Goal: Entertainment & Leisure: Browse casually

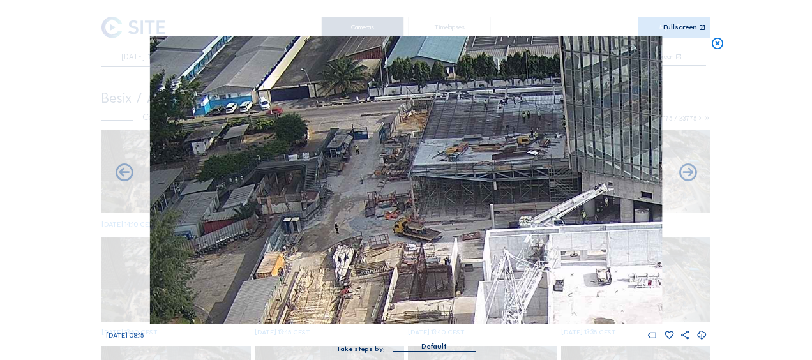
click at [714, 37] on icon at bounding box center [717, 43] width 14 height 15
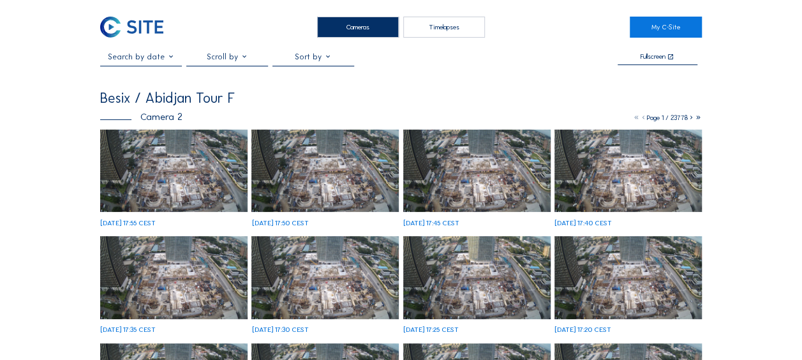
click at [182, 170] on img at bounding box center [173, 171] width 147 height 83
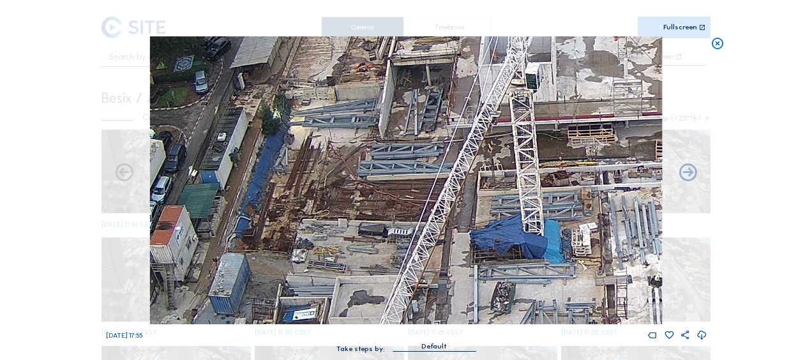
drag, startPoint x: 340, startPoint y: 166, endPoint x: 362, endPoint y: -14, distance: 181.3
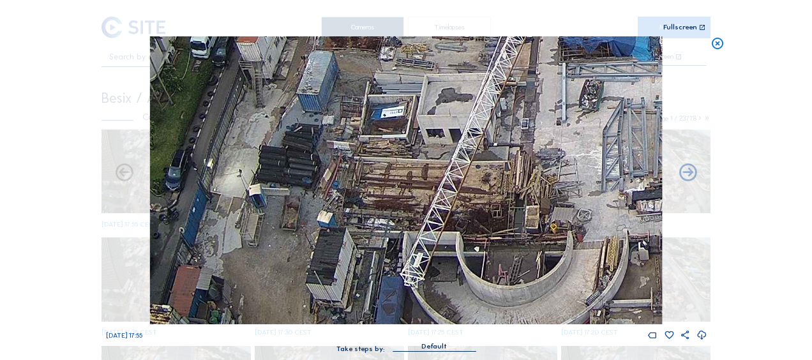
drag, startPoint x: 323, startPoint y: 257, endPoint x: 409, endPoint y: 82, distance: 194.7
click at [410, 73] on img at bounding box center [406, 180] width 512 height 288
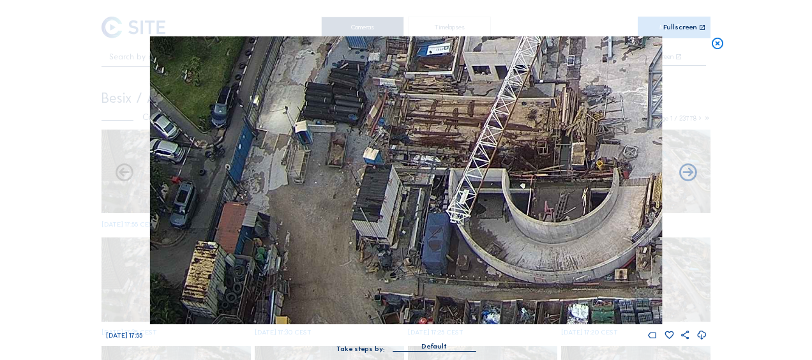
drag, startPoint x: 347, startPoint y: 275, endPoint x: 391, endPoint y: 209, distance: 79.1
click at [391, 209] on img at bounding box center [406, 180] width 512 height 288
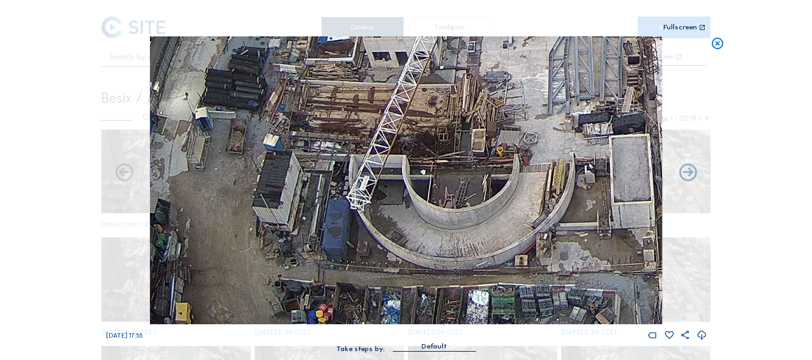
drag, startPoint x: 467, startPoint y: 232, endPoint x: 317, endPoint y: 146, distance: 173.3
click at [317, 146] on img at bounding box center [406, 180] width 512 height 288
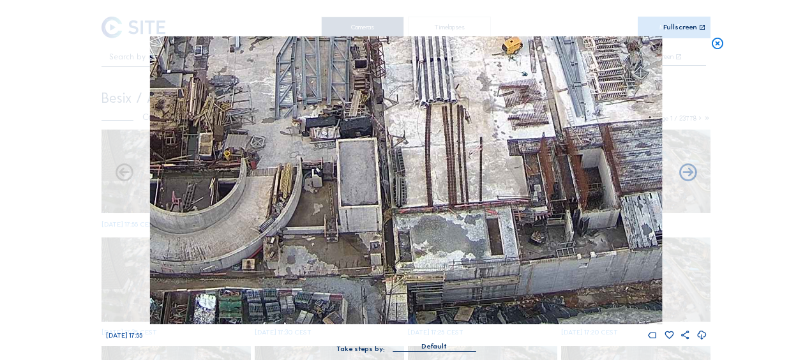
drag, startPoint x: 483, startPoint y: 218, endPoint x: 278, endPoint y: 201, distance: 205.0
click at [231, 205] on img at bounding box center [406, 180] width 512 height 288
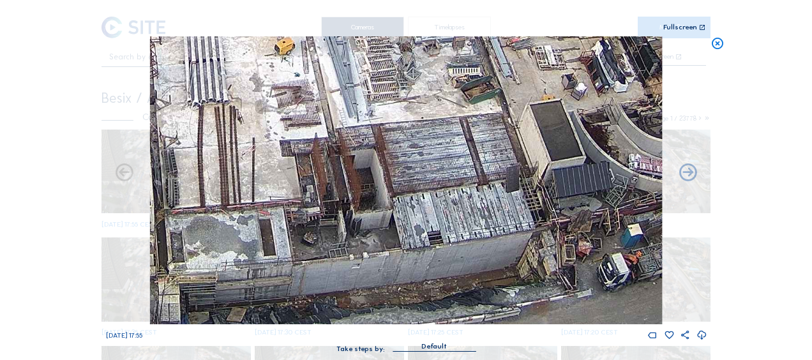
drag, startPoint x: 490, startPoint y: 236, endPoint x: 248, endPoint y: 243, distance: 242.0
click at [248, 243] on img at bounding box center [406, 180] width 512 height 288
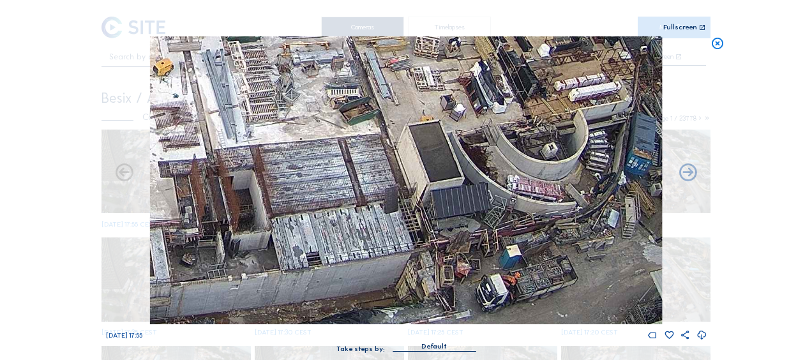
drag, startPoint x: 403, startPoint y: 217, endPoint x: 336, endPoint y: 232, distance: 68.7
click at [336, 232] on img at bounding box center [406, 180] width 512 height 288
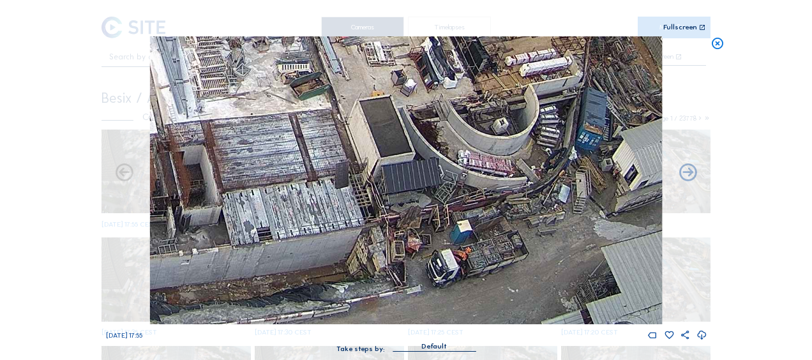
drag, startPoint x: 426, startPoint y: 106, endPoint x: 391, endPoint y: 8, distance: 103.8
click at [391, 8] on div "Scroll to travel through time | Press 'Alt' Button + Scroll to Zoom | Click and…" at bounding box center [406, 182] width 601 height 365
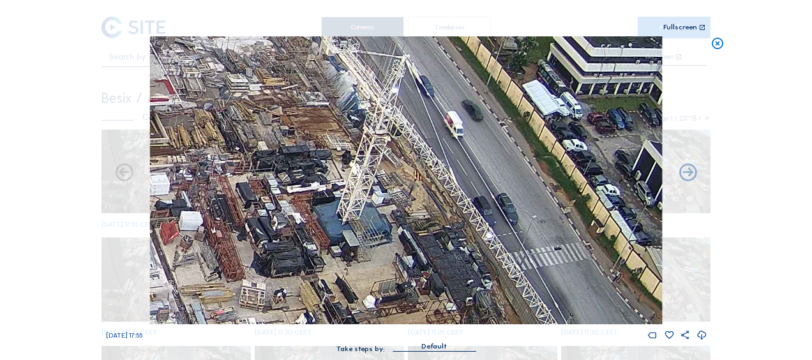
drag, startPoint x: 463, startPoint y: 57, endPoint x: 345, endPoint y: 344, distance: 310.2
click at [345, 344] on div "Tu 14 Oct 2025 17:55 Take steps by: Default" at bounding box center [406, 200] width 601 height 329
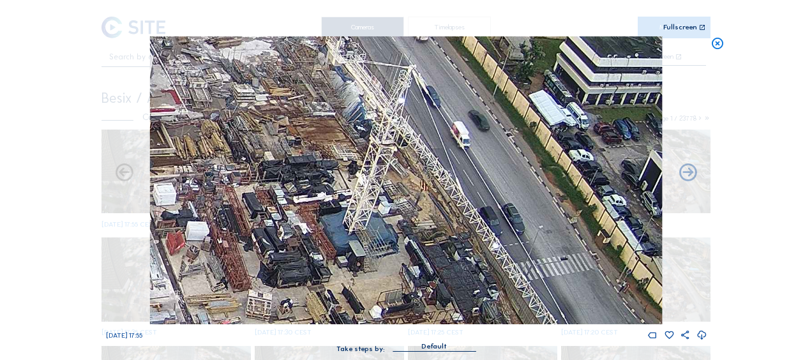
click at [336, 102] on img at bounding box center [406, 180] width 512 height 288
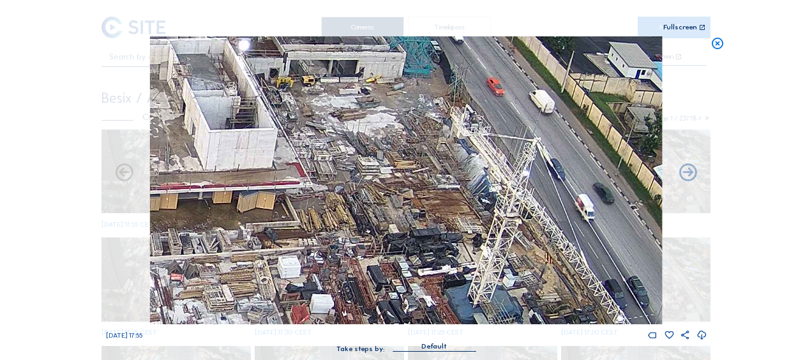
drag, startPoint x: 336, startPoint y: 102, endPoint x: 460, endPoint y: 175, distance: 144.2
click at [460, 175] on img at bounding box center [406, 180] width 512 height 288
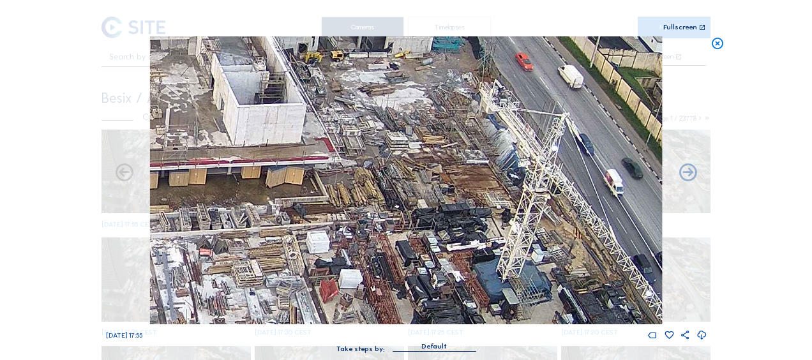
drag, startPoint x: 460, startPoint y: 175, endPoint x: 491, endPoint y: 148, distance: 41.2
click at [491, 148] on img at bounding box center [406, 180] width 512 height 288
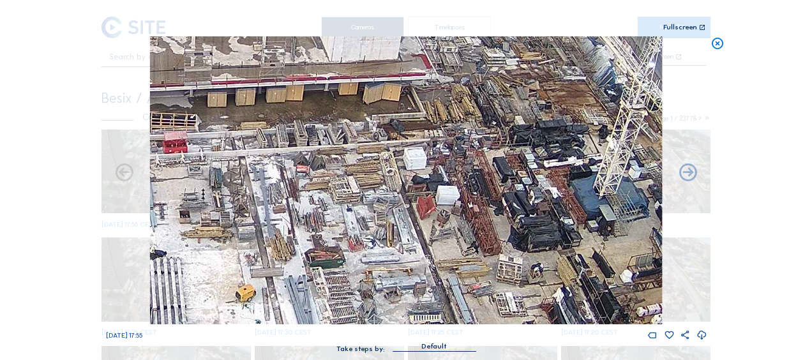
drag, startPoint x: 419, startPoint y: 202, endPoint x: 514, endPoint y: 121, distance: 125.4
click at [514, 121] on img at bounding box center [406, 180] width 512 height 288
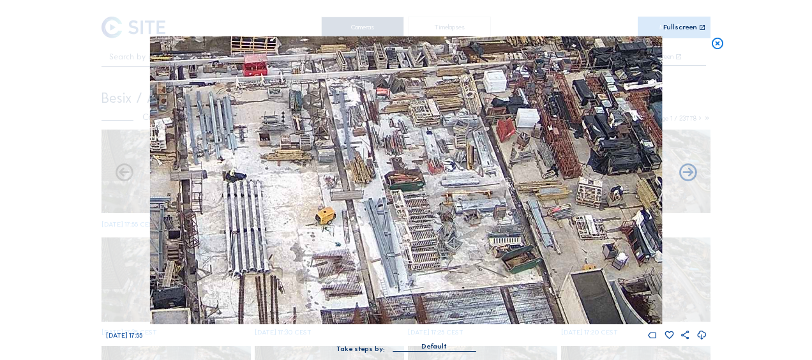
drag, startPoint x: 453, startPoint y: 195, endPoint x: 534, endPoint y: 117, distance: 111.9
click at [534, 117] on img at bounding box center [406, 180] width 512 height 288
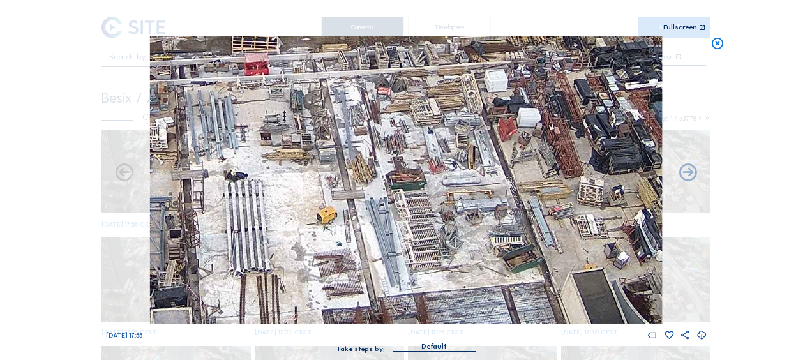
drag, startPoint x: 444, startPoint y: 231, endPoint x: 511, endPoint y: 104, distance: 143.6
click at [511, 104] on img at bounding box center [406, 180] width 512 height 288
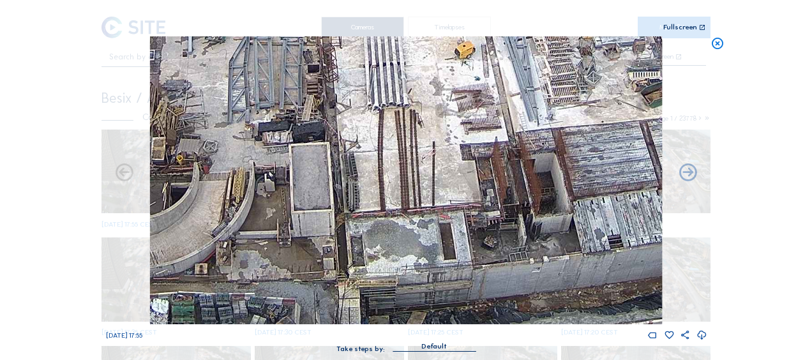
drag, startPoint x: 417, startPoint y: 230, endPoint x: 522, endPoint y: 166, distance: 122.6
click at [522, 166] on img at bounding box center [406, 180] width 512 height 288
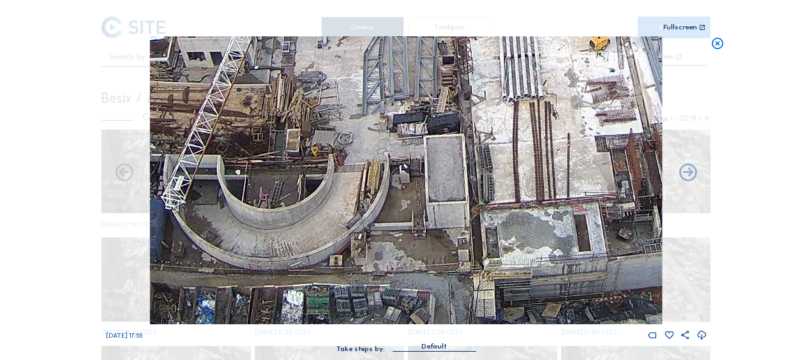
drag, startPoint x: 441, startPoint y: 237, endPoint x: 539, endPoint y: 154, distance: 128.2
click at [539, 154] on img at bounding box center [406, 180] width 512 height 288
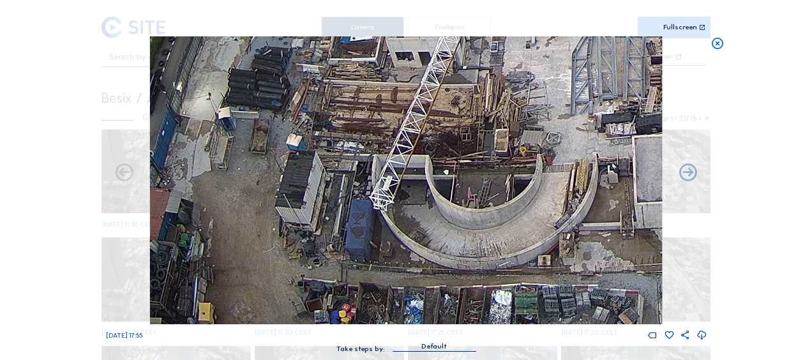
drag, startPoint x: 377, startPoint y: 204, endPoint x: 568, endPoint y: 169, distance: 194.8
click at [568, 169] on img at bounding box center [406, 180] width 512 height 288
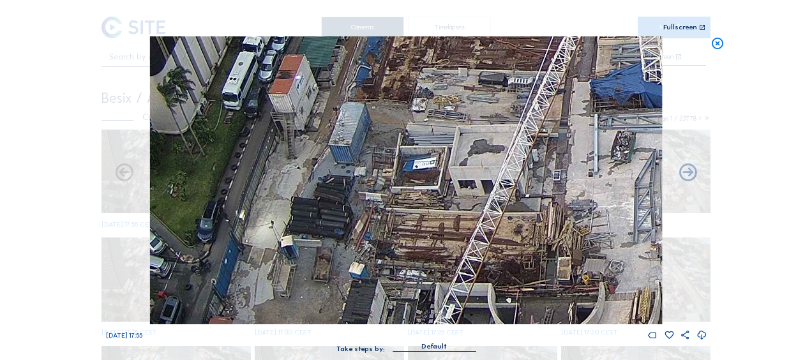
drag, startPoint x: 430, startPoint y: 98, endPoint x: 484, endPoint y: 246, distance: 157.5
click at [484, 246] on img at bounding box center [406, 180] width 512 height 288
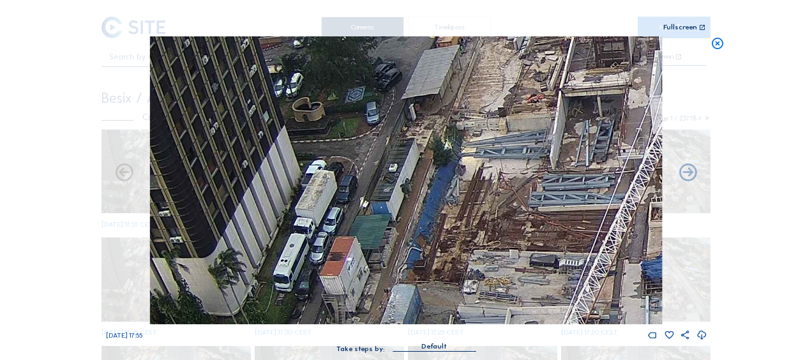
drag, startPoint x: 466, startPoint y: 89, endPoint x: 521, endPoint y: 231, distance: 152.0
click at [525, 250] on img at bounding box center [406, 180] width 512 height 288
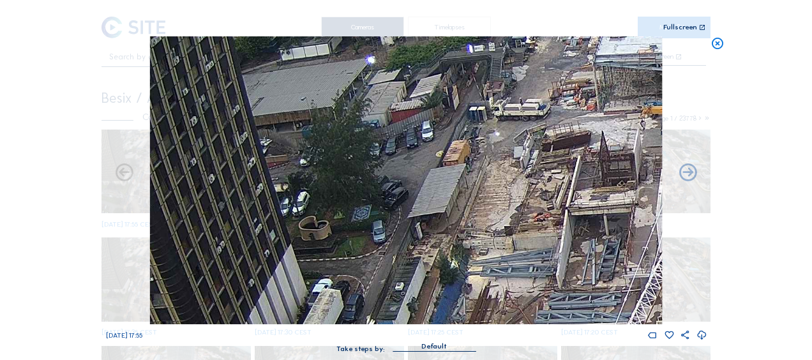
drag, startPoint x: 517, startPoint y: 149, endPoint x: 523, endPoint y: 267, distance: 118.3
click at [523, 267] on img at bounding box center [406, 180] width 512 height 288
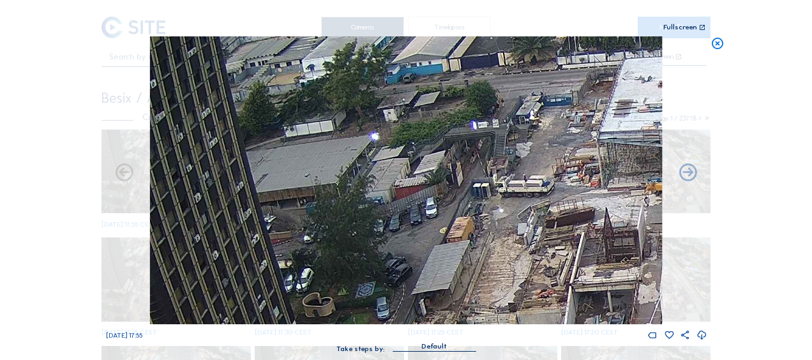
drag, startPoint x: 517, startPoint y: 159, endPoint x: 521, endPoint y: 237, distance: 78.6
click at [521, 237] on img at bounding box center [406, 180] width 512 height 288
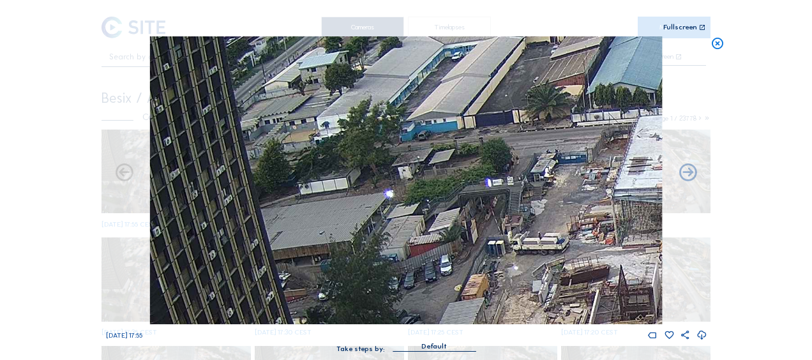
drag, startPoint x: 535, startPoint y: 182, endPoint x: 548, endPoint y: 238, distance: 57.6
click at [548, 238] on img at bounding box center [406, 180] width 512 height 288
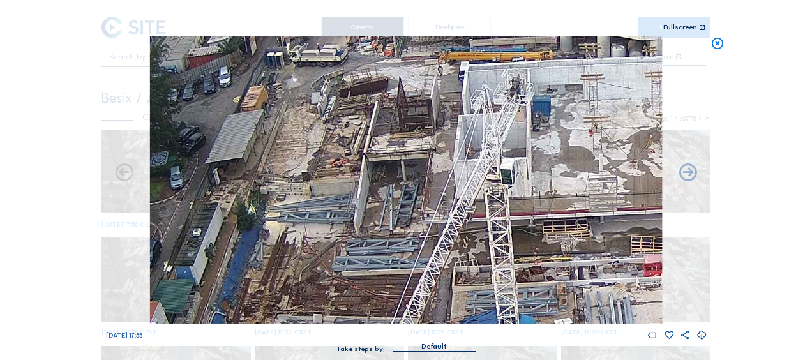
drag, startPoint x: 548, startPoint y: 238, endPoint x: 327, endPoint y: 52, distance: 288.6
click at [327, 52] on img at bounding box center [406, 180] width 512 height 288
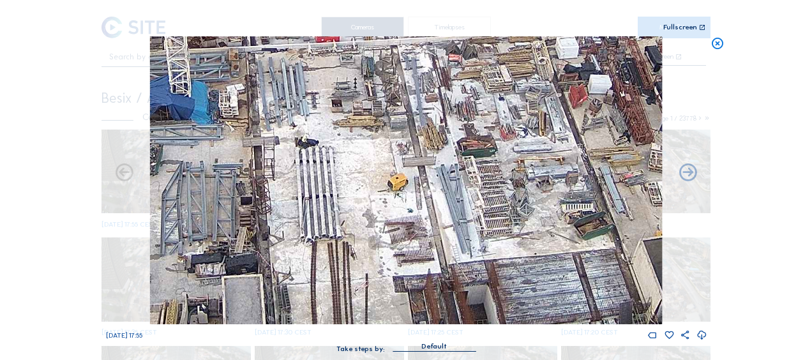
drag, startPoint x: 495, startPoint y: 203, endPoint x: 170, endPoint y: -32, distance: 400.9
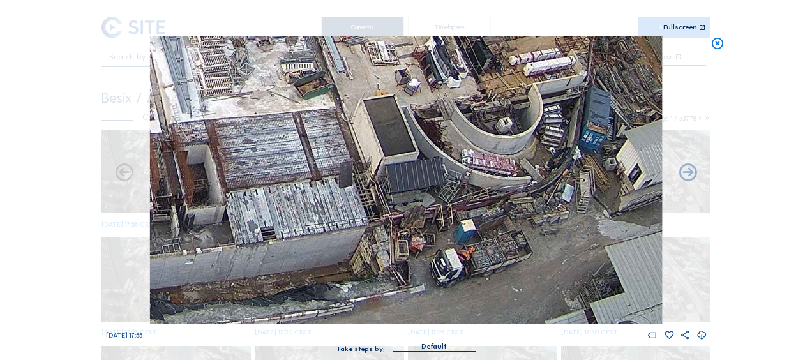
drag, startPoint x: 562, startPoint y: 243, endPoint x: 282, endPoint y: 29, distance: 352.0
click at [282, 29] on div "Scroll to travel through time | Press 'Alt' Button + Scroll to Zoom | Click and…" at bounding box center [406, 182] width 601 height 365
click at [720, 44] on icon at bounding box center [717, 43] width 14 height 15
